Goal: Task Accomplishment & Management: Complete application form

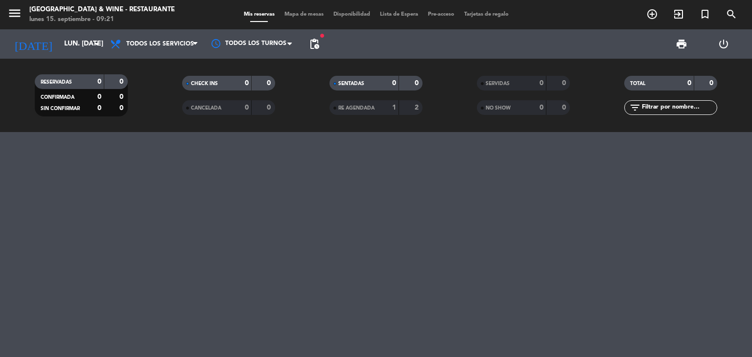
click at [65, 42] on input "lun. [DATE]" at bounding box center [105, 44] width 93 height 18
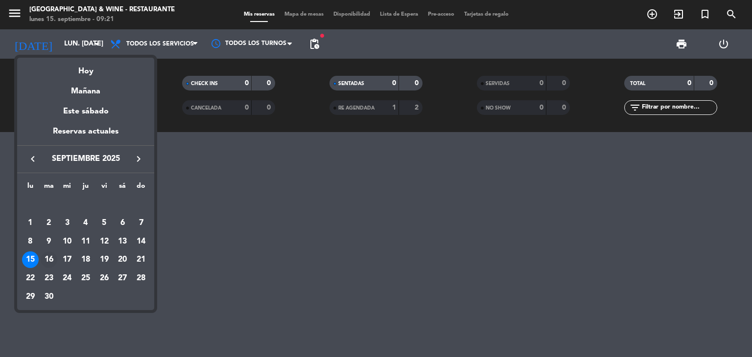
click at [48, 257] on div "16" at bounding box center [49, 260] width 17 height 17
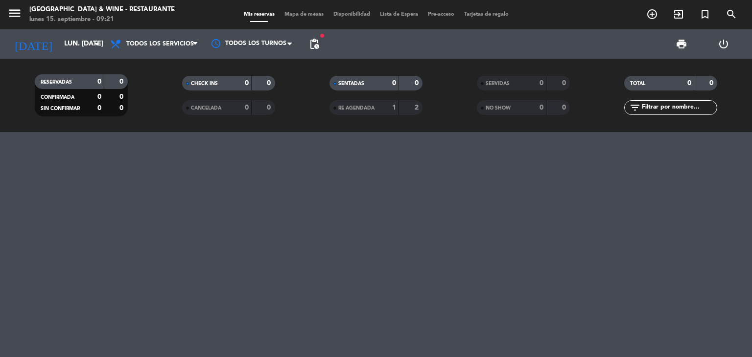
type input "[DATE] sep."
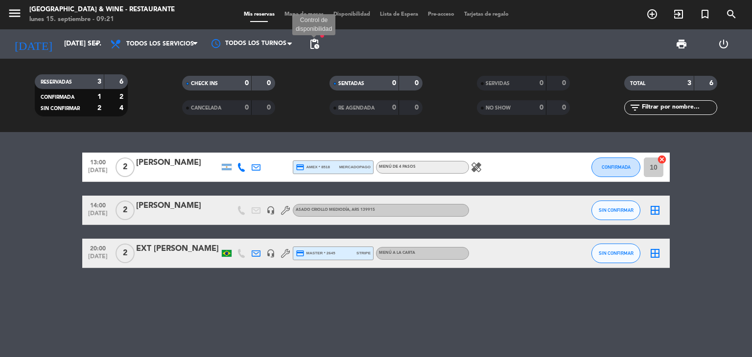
click at [319, 47] on span "pending_actions" at bounding box center [314, 44] width 12 height 12
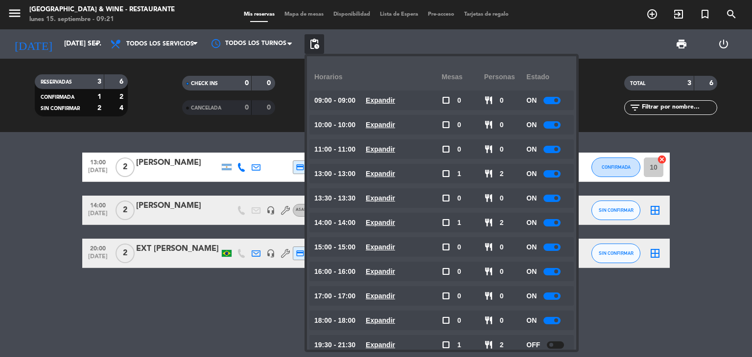
click at [554, 198] on div at bounding box center [551, 198] width 17 height 7
click at [552, 169] on div "ON" at bounding box center [547, 174] width 43 height 20
click at [552, 174] on div at bounding box center [551, 173] width 17 height 7
click at [560, 220] on div at bounding box center [551, 222] width 17 height 7
click at [558, 222] on span at bounding box center [556, 223] width 4 height 4
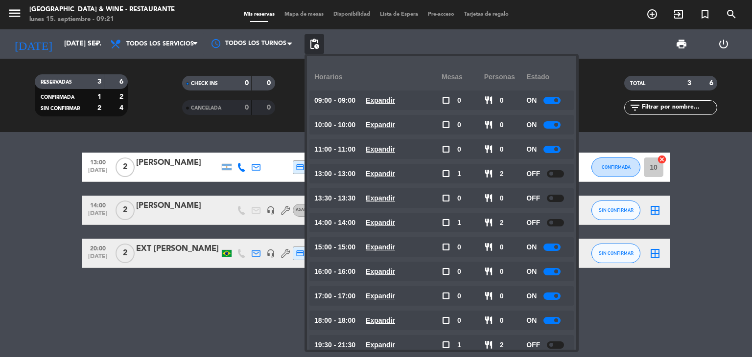
click at [557, 222] on div at bounding box center [555, 222] width 17 height 7
click at [129, 322] on div "13:00 [DATE] 2 [PERSON_NAME] Parente credit_card amex * 8518 mercadopago MENÚ D…" at bounding box center [376, 244] width 752 height 225
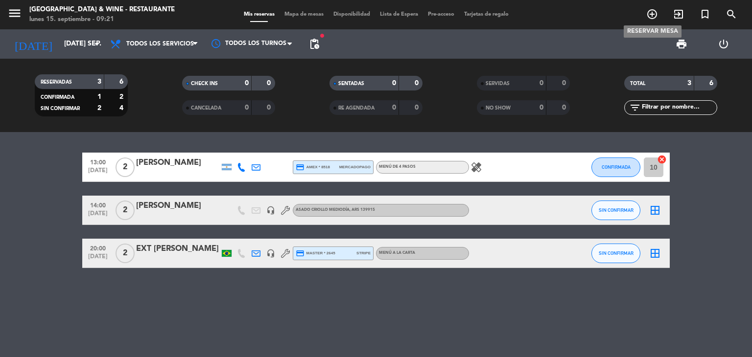
click at [648, 8] on span "add_circle_outline" at bounding box center [652, 14] width 26 height 17
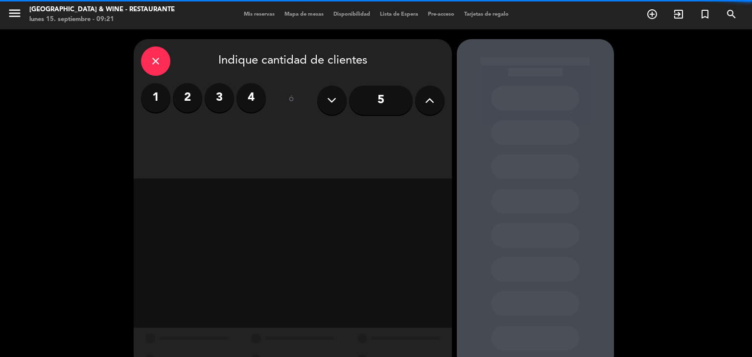
click at [228, 97] on label "3" at bounding box center [219, 97] width 29 height 29
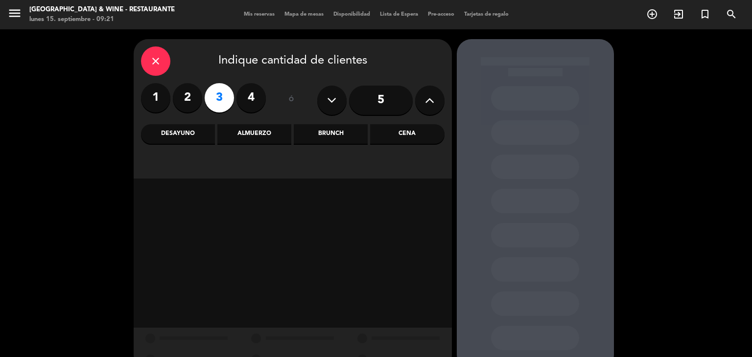
click at [258, 138] on div "Almuerzo" at bounding box center [254, 134] width 74 height 20
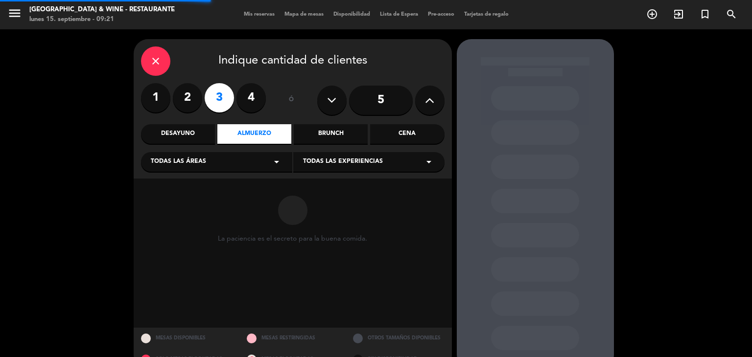
click at [234, 167] on div "Todas las áreas arrow_drop_down" at bounding box center [216, 162] width 151 height 20
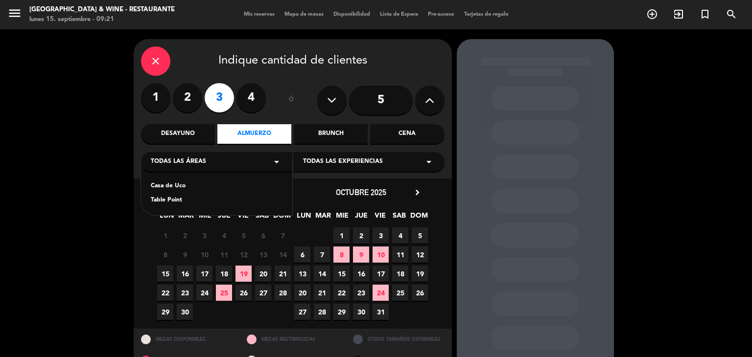
click at [165, 187] on div "Casa de Uco" at bounding box center [217, 187] width 132 height 10
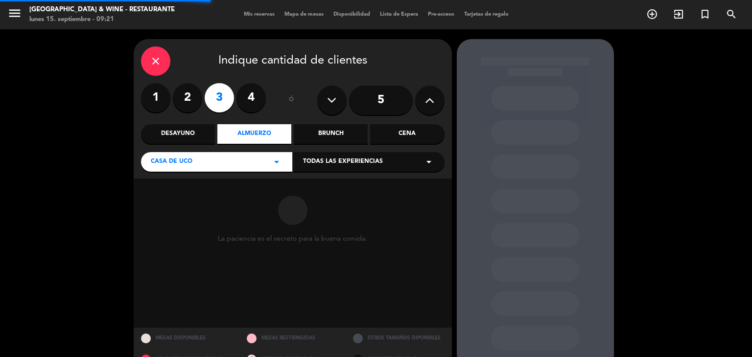
click at [375, 152] on div "Todas las experiencias arrow_drop_down" at bounding box center [368, 162] width 151 height 20
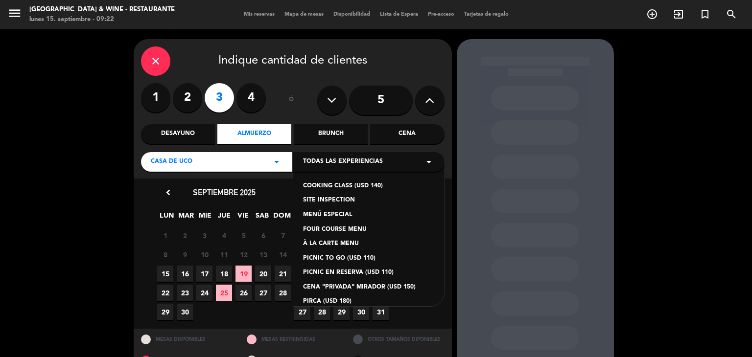
click at [323, 213] on div "MENÚ ESPECIAL" at bounding box center [369, 215] width 132 height 10
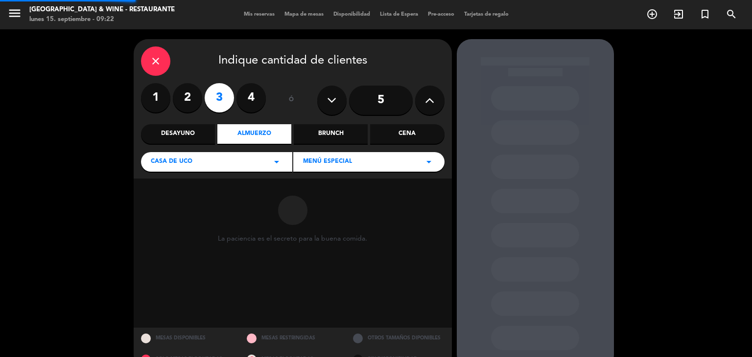
click at [323, 213] on div at bounding box center [292, 210] width 149 height 49
click at [349, 161] on span "MENÚ ESPECIAL" at bounding box center [327, 162] width 49 height 10
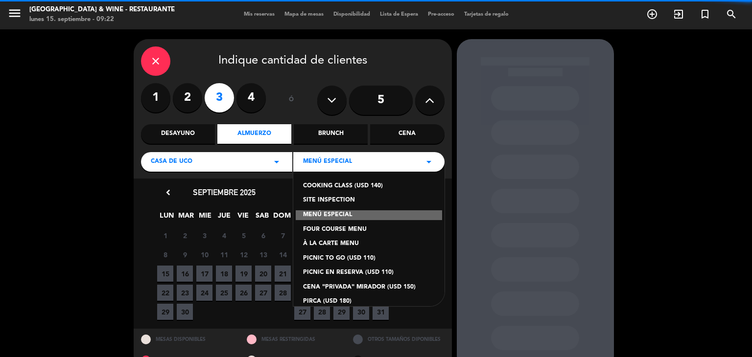
click at [334, 241] on div "À LA CARTE MENU" at bounding box center [369, 244] width 132 height 10
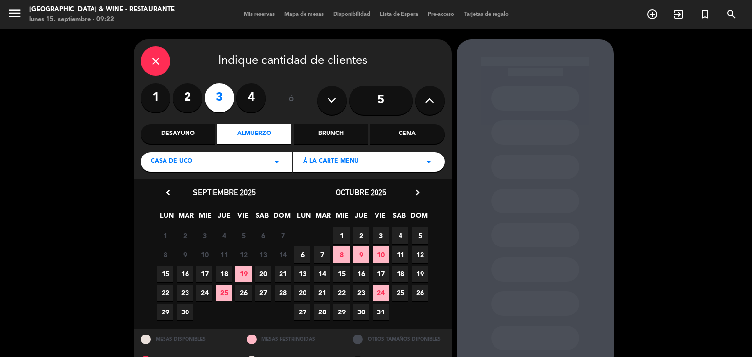
click at [185, 275] on span "16" at bounding box center [185, 274] width 16 height 16
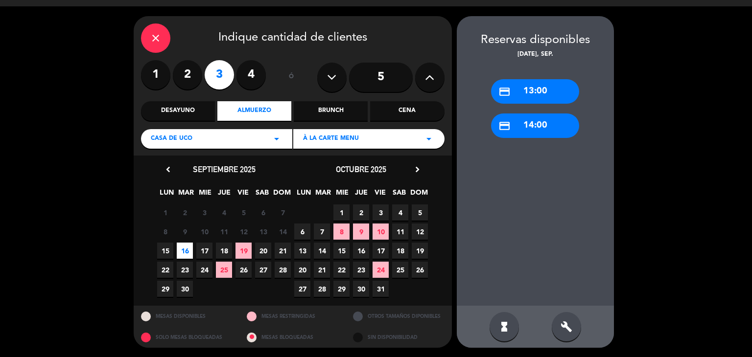
click at [539, 97] on div "credit_card 13:00" at bounding box center [535, 91] width 88 height 24
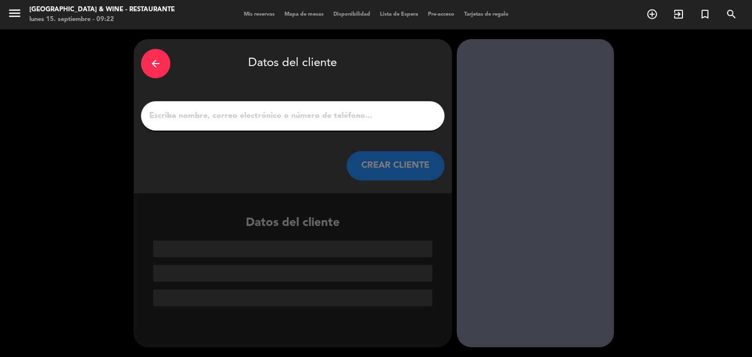
click at [226, 116] on input "1" at bounding box center [292, 116] width 289 height 14
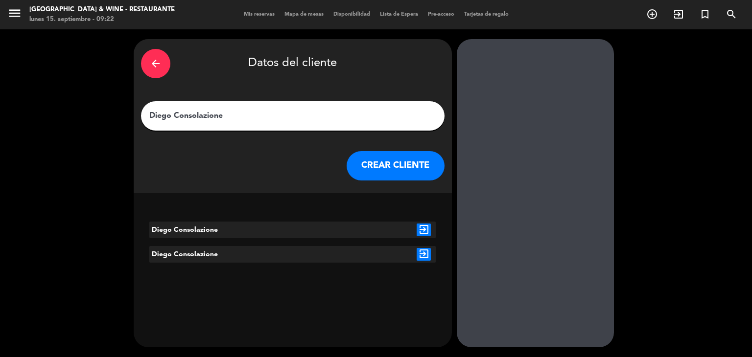
type input "Diego Consolazione"
click at [421, 230] on icon "exit_to_app" at bounding box center [423, 230] width 14 height 13
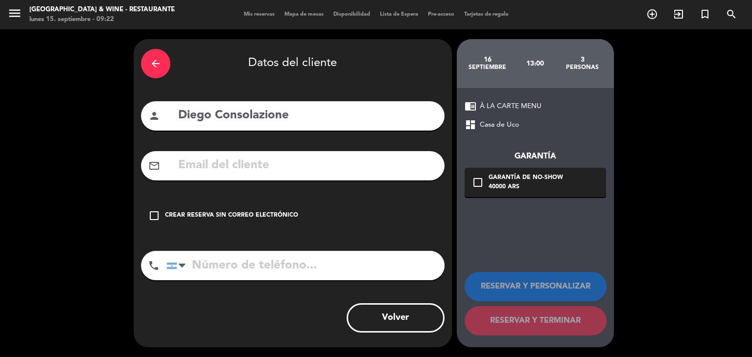
click at [267, 215] on div "Crear reserva sin correo electrónico" at bounding box center [231, 216] width 133 height 10
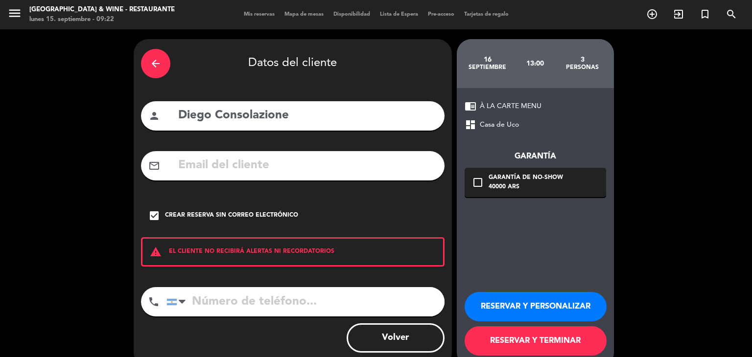
click at [556, 298] on button "RESERVAR Y PERSONALIZAR" at bounding box center [535, 306] width 142 height 29
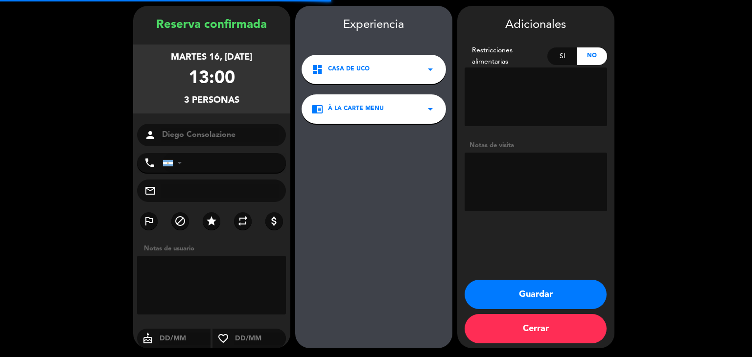
scroll to position [34, 0]
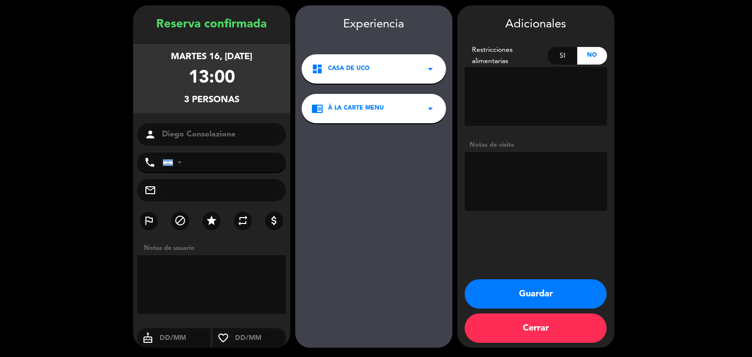
click at [523, 94] on textarea at bounding box center [535, 96] width 142 height 59
click at [507, 172] on textarea at bounding box center [535, 181] width 142 height 59
type textarea "Distribuidor de Bariloche. Cargar a Comex."
click at [524, 287] on button "Guardar" at bounding box center [535, 293] width 142 height 29
